Goal: Information Seeking & Learning: Learn about a topic

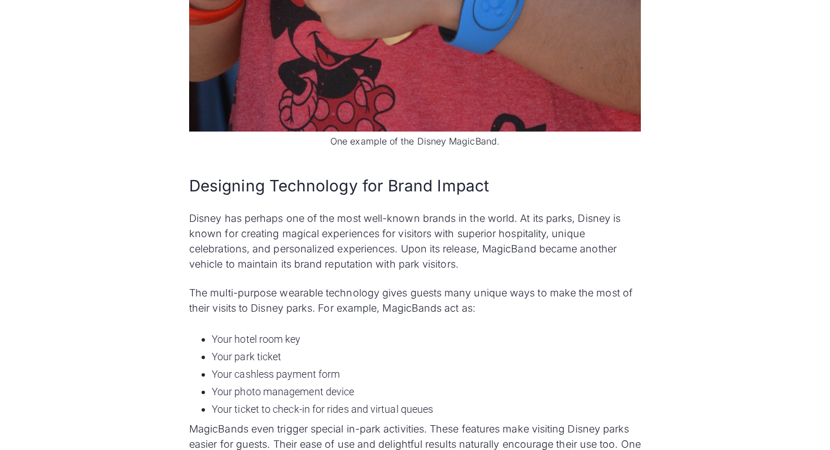
scroll to position [1082, 0]
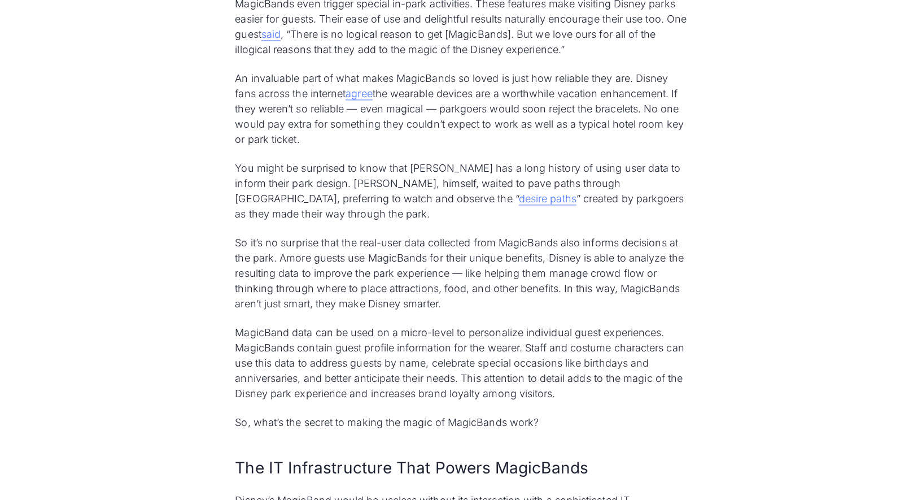
scroll to position [1489, 0]
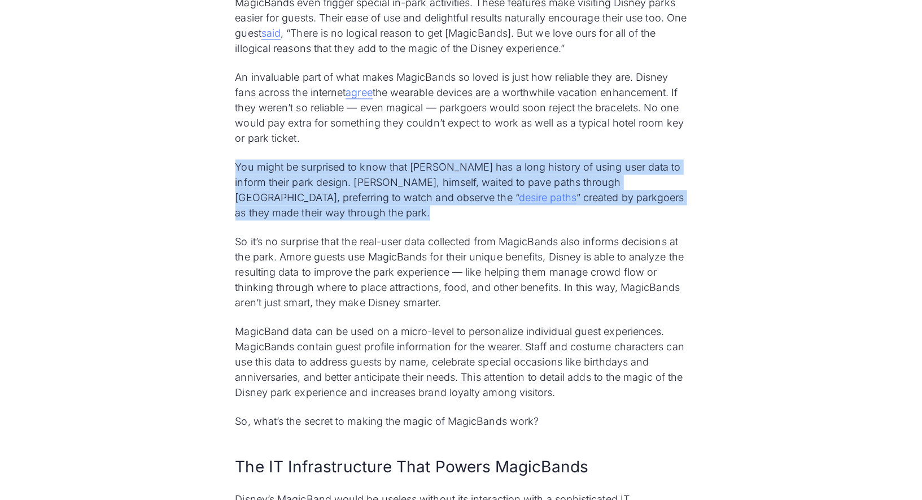
drag, startPoint x: 229, startPoint y: 162, endPoint x: 297, endPoint y: 209, distance: 83.6
copy p "You might be surprised to know that [PERSON_NAME] has a long history of using u…"
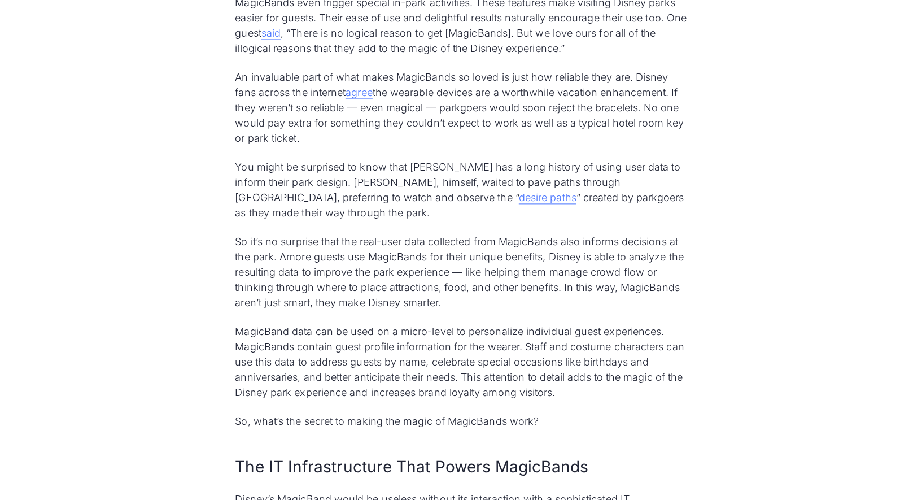
click at [419, 301] on p "So it’s no surprise that the real-user data collected from MagicBands also info…" at bounding box center [461, 272] width 452 height 76
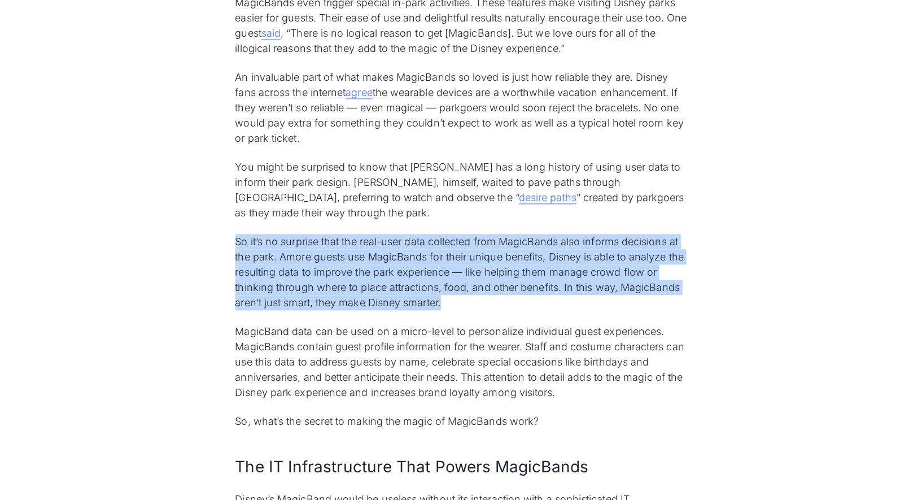
drag, startPoint x: 449, startPoint y: 303, endPoint x: 228, endPoint y: 243, distance: 229.4
copy p "So it’s no surprise that the real-user data collected from MagicBands also info…"
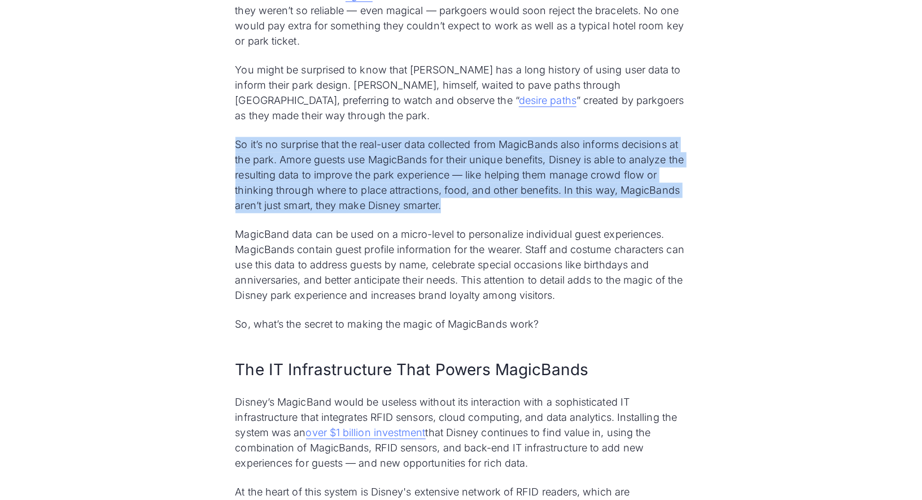
scroll to position [1589, 0]
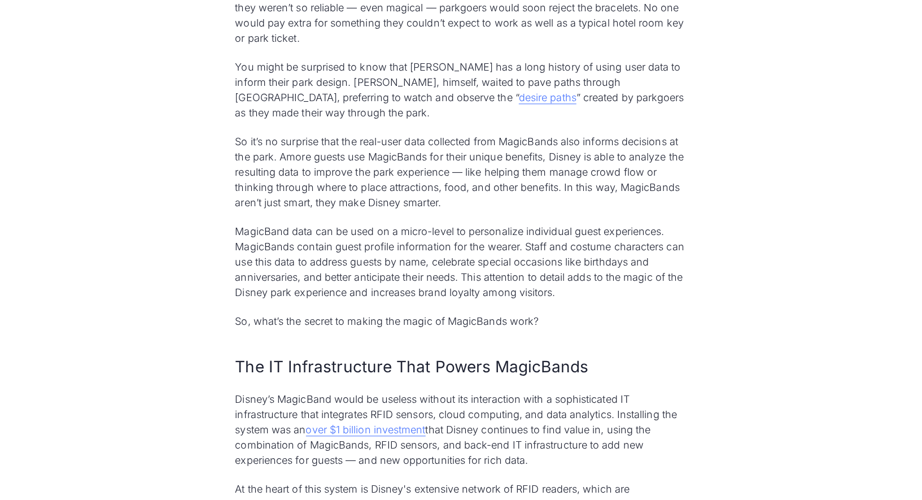
click at [294, 230] on p "MagicBand data can be used on a micro-level to personalize individual guest exp…" at bounding box center [461, 262] width 452 height 76
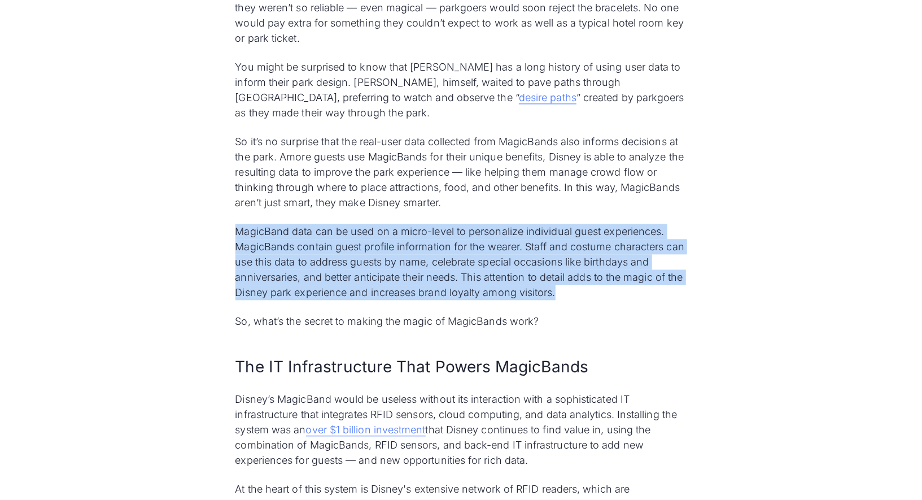
drag, startPoint x: 238, startPoint y: 231, endPoint x: 591, endPoint y: 288, distance: 357.4
click at [591, 288] on p "MagicBand data can be used on a micro-level to personalize individual guest exp…" at bounding box center [461, 262] width 452 height 76
copy p "MagicBand data can be used on a micro-level to personalize individual guest exp…"
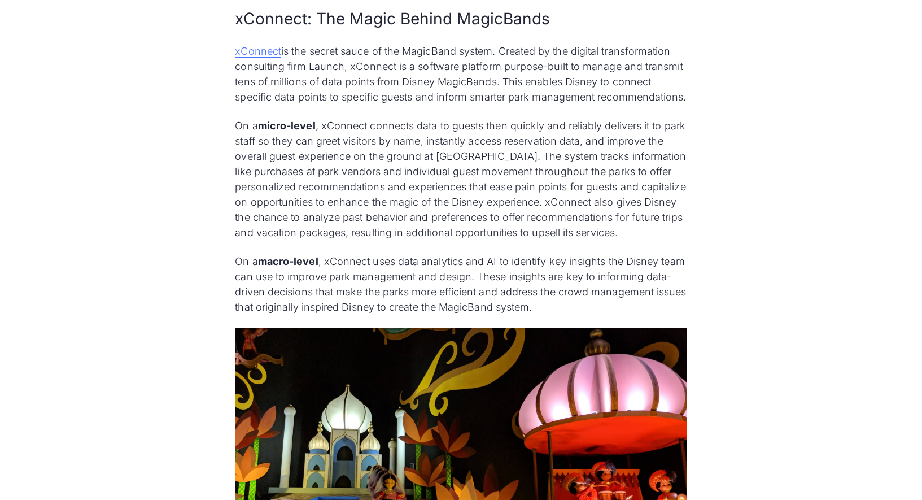
scroll to position [2775, 0]
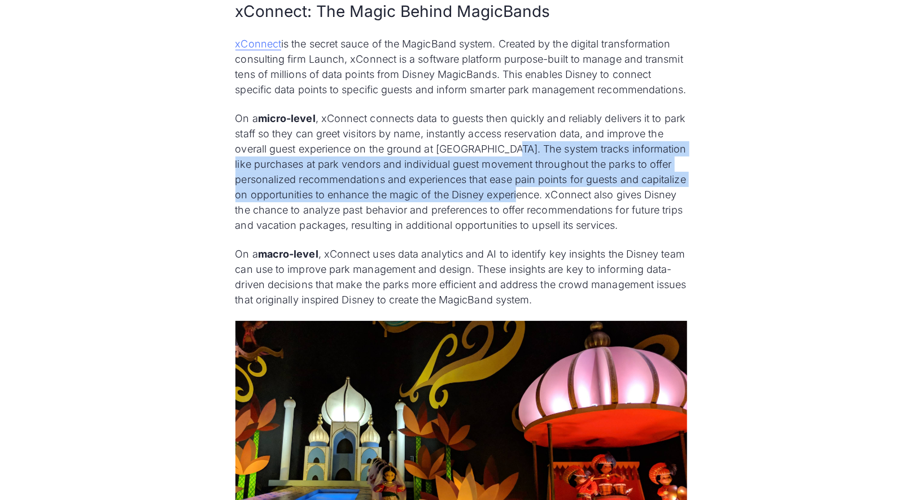
drag, startPoint x: 522, startPoint y: 161, endPoint x: 590, endPoint y: 207, distance: 81.9
click at [590, 207] on p "On a micro-level , xConnect connects data to guests then quickly and reliably d…" at bounding box center [461, 172] width 452 height 122
copy p "The system tracks information like purchases at park vendors and individual gue…"
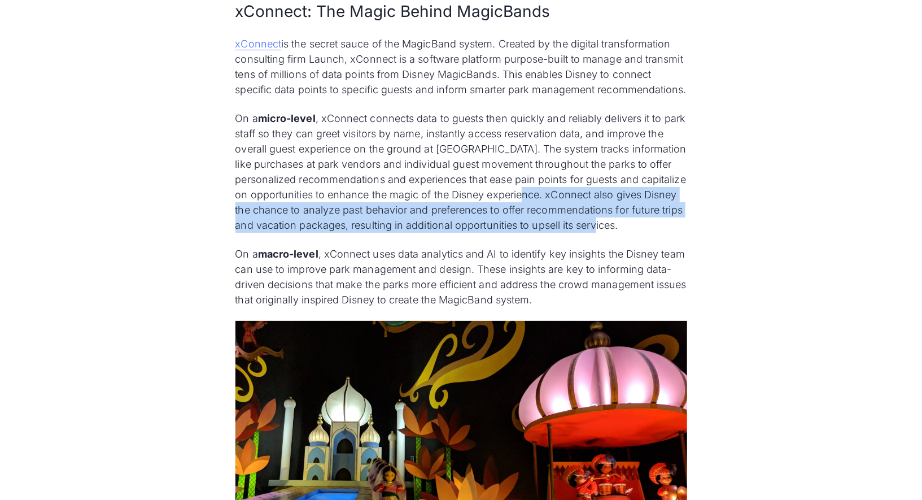
drag, startPoint x: 594, startPoint y: 212, endPoint x: 496, endPoint y: 258, distance: 107.8
click at [496, 233] on p "On a micro-level , xConnect connects data to guests then quickly and reliably d…" at bounding box center [461, 172] width 452 height 122
copy p "xConnect also gives Disney the chance to analyze past behavior and preferences …"
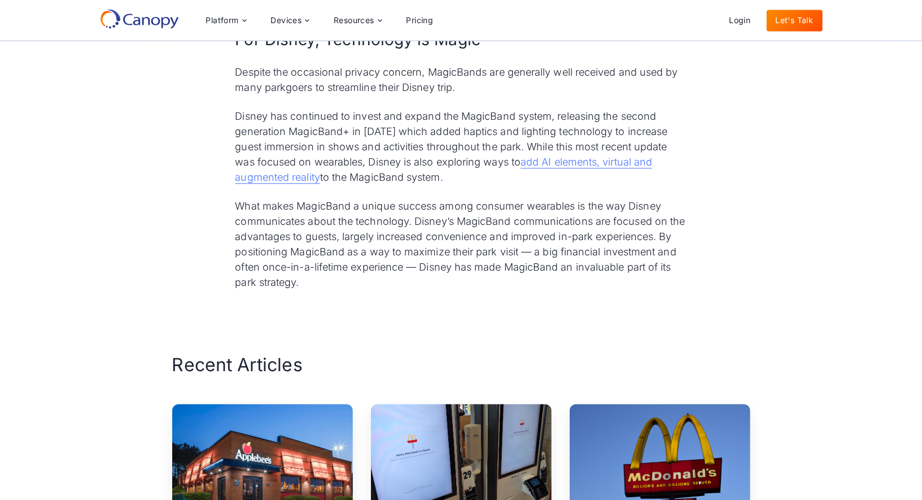
scroll to position [4387, 0]
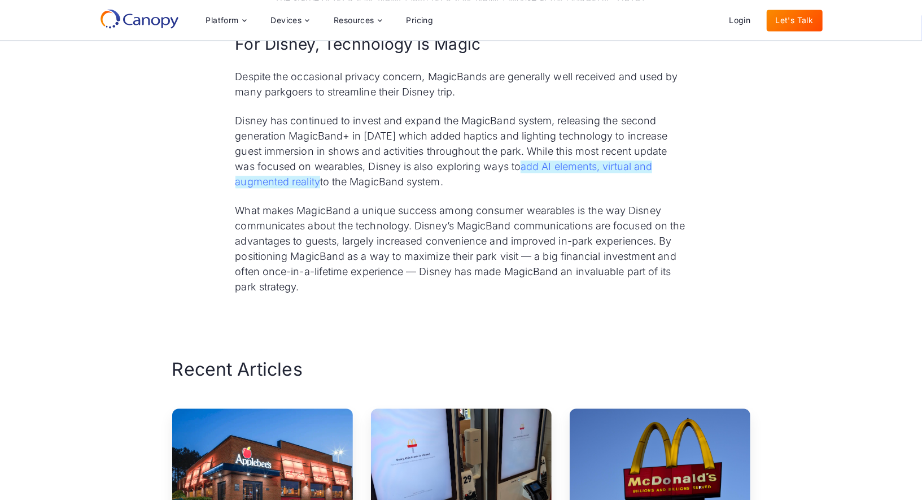
click at [540, 188] on link "add AI elements, virtual and augmented reality" at bounding box center [443, 174] width 417 height 28
